Goal: Task Accomplishment & Management: Manage account settings

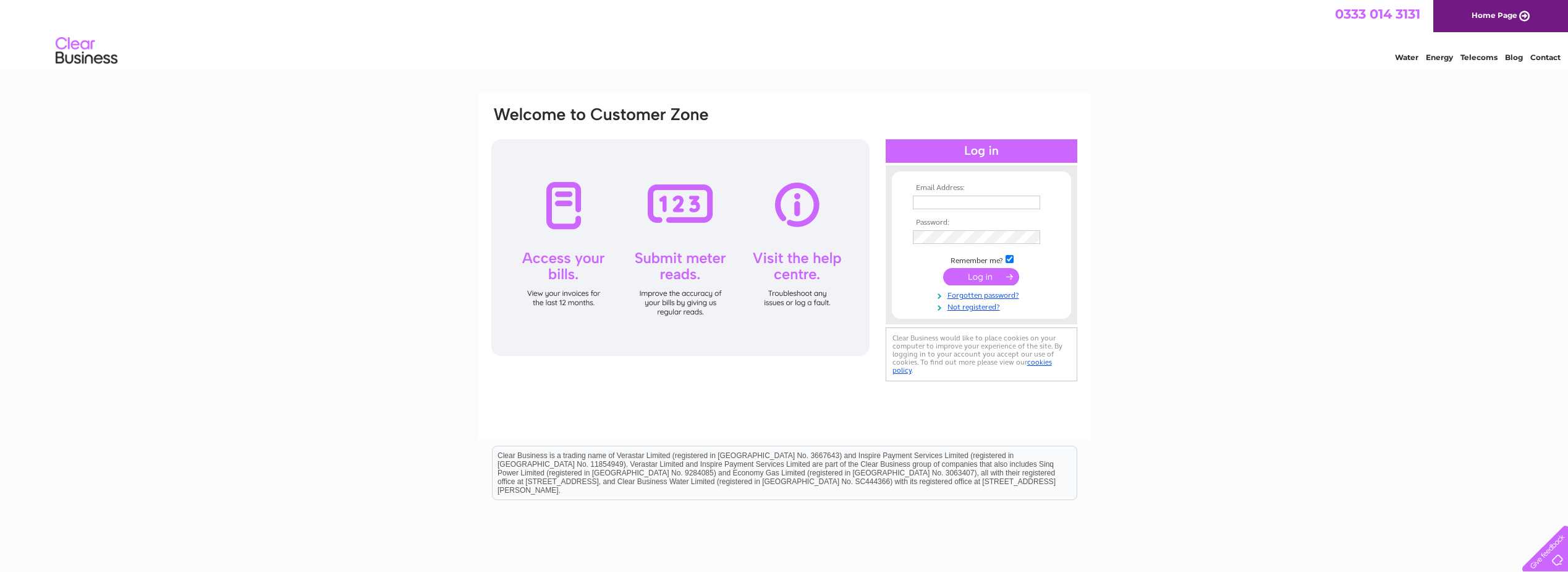
type input "spamedica.accounts@spamedica.co.uk"
click at [969, 281] on input "submit" at bounding box center [980, 276] width 76 height 17
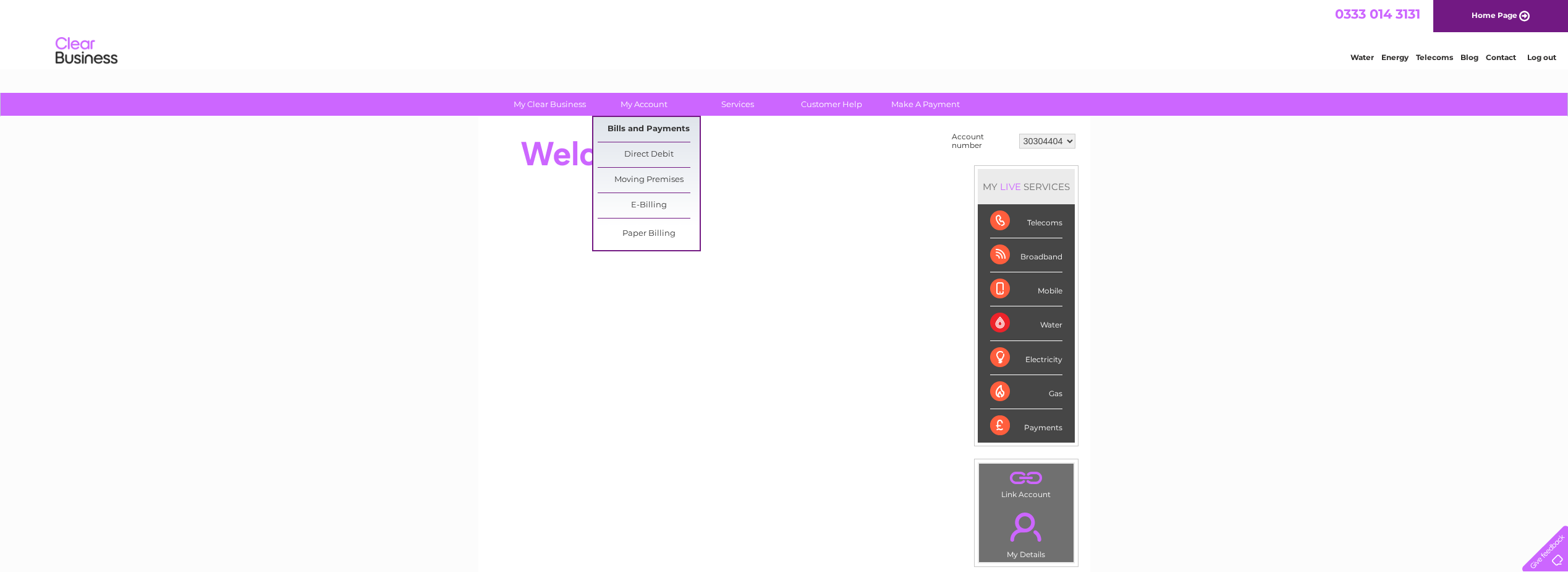
click at [648, 123] on link "Bills and Payments" at bounding box center [648, 129] width 102 height 25
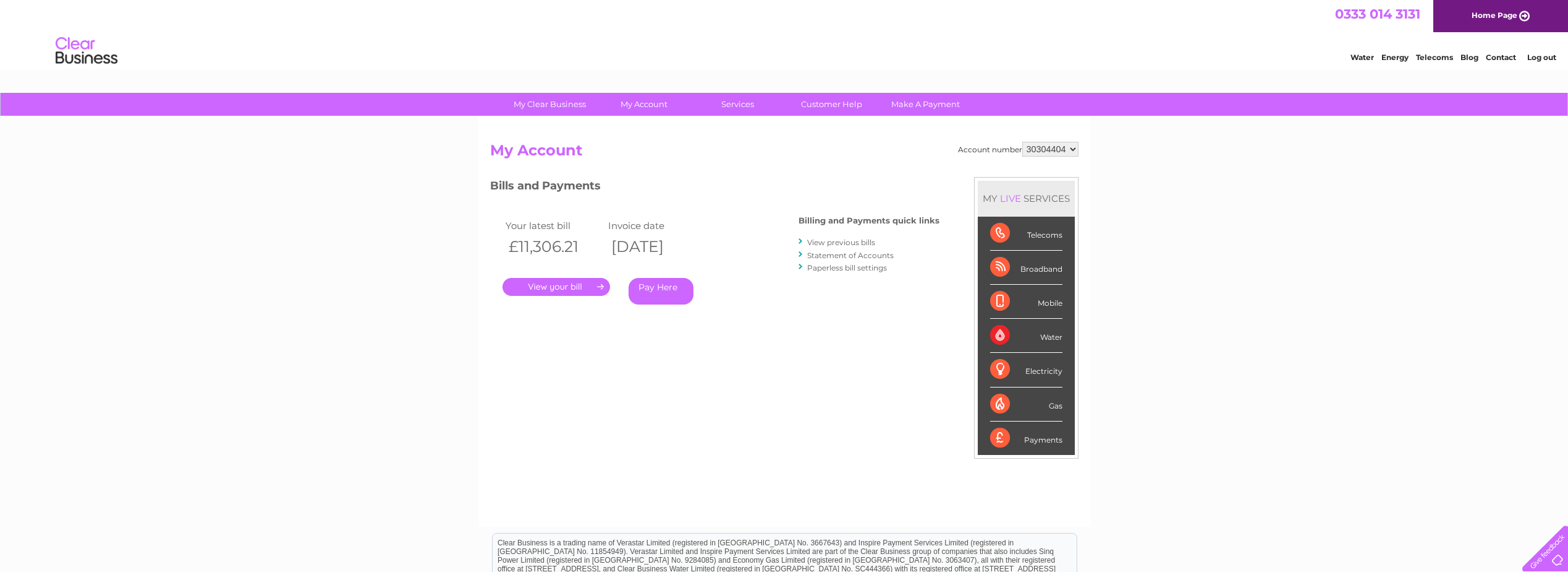
click at [562, 282] on link "." at bounding box center [556, 287] width 108 height 18
